Goal: Transaction & Acquisition: Purchase product/service

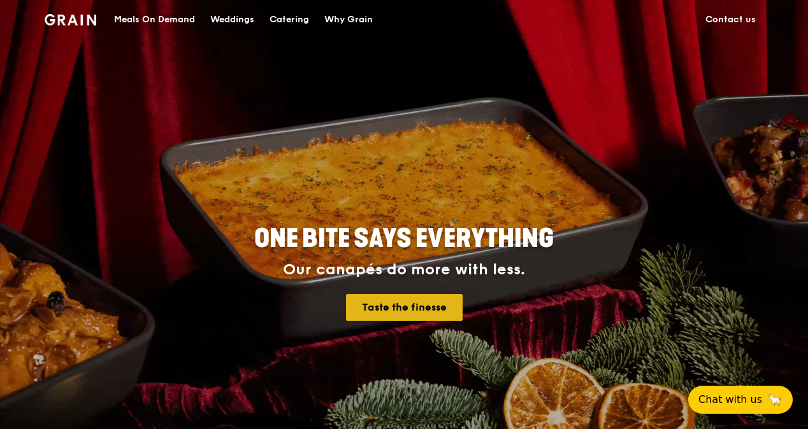
click at [393, 298] on link "Taste the finesse" at bounding box center [404, 307] width 117 height 27
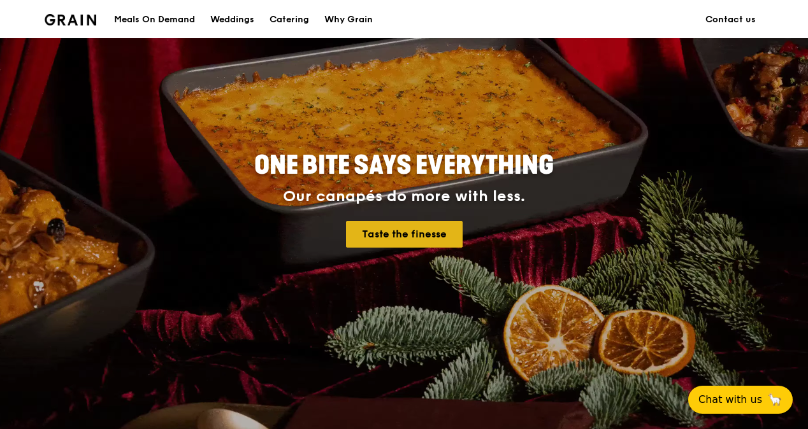
scroll to position [76, 0]
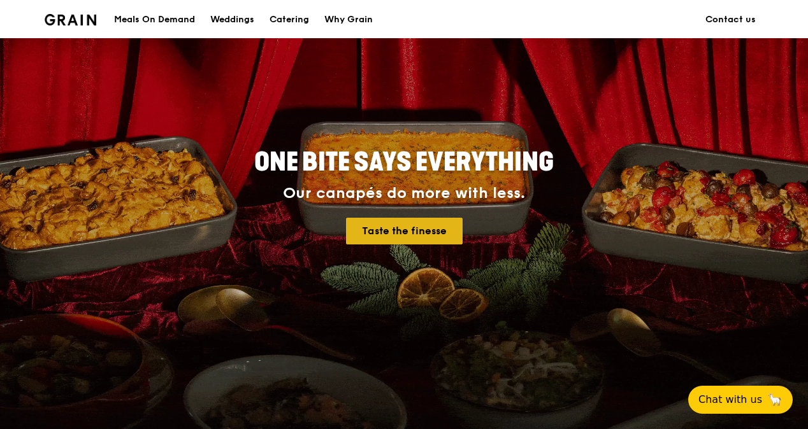
click at [428, 238] on link "Taste the finesse" at bounding box center [404, 231] width 117 height 27
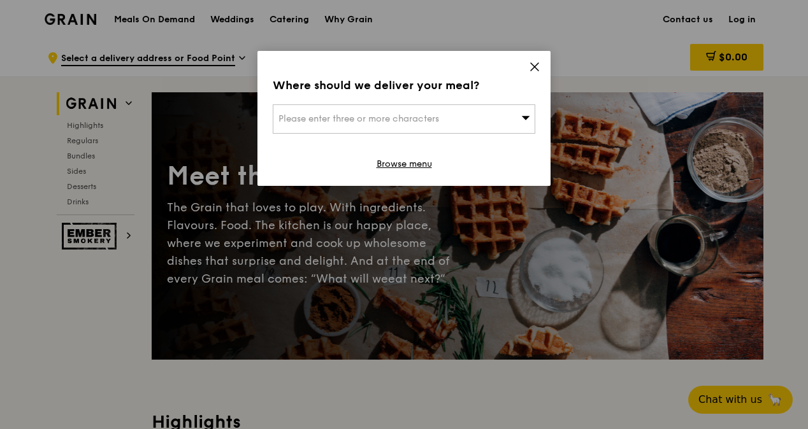
click at [532, 52] on div "Where should we deliver your meal? Please enter three or more characters Browse…" at bounding box center [403, 118] width 293 height 135
click at [529, 61] on icon at bounding box center [534, 66] width 11 height 11
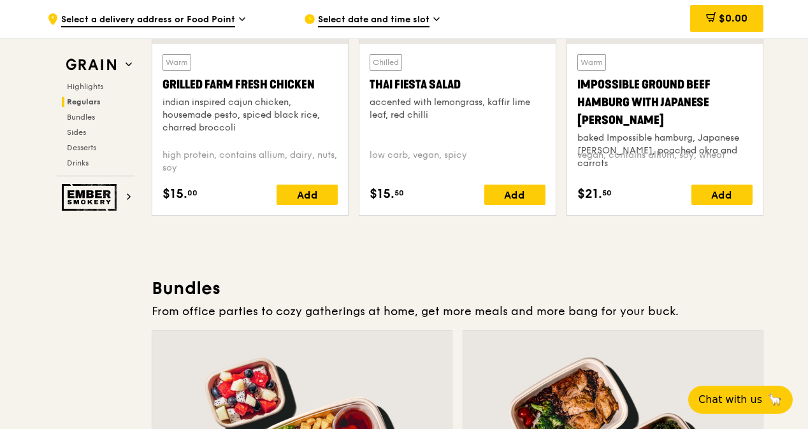
scroll to position [1654, 0]
